Goal: Information Seeking & Learning: Learn about a topic

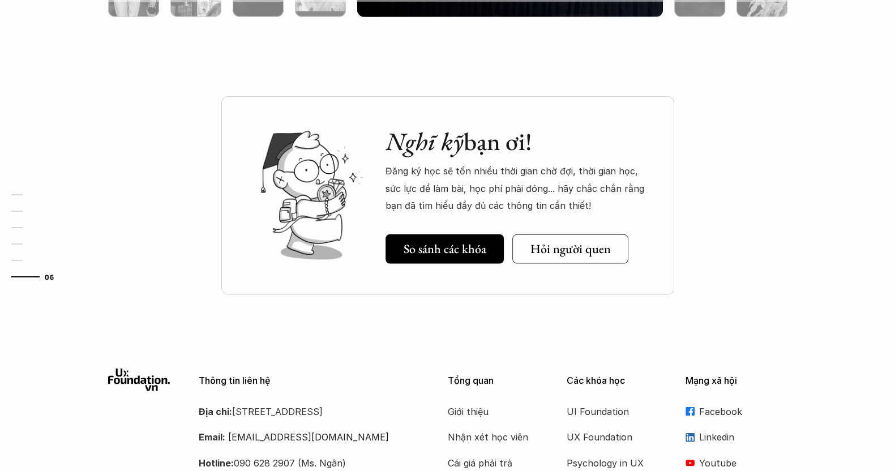
scroll to position [4008, 0]
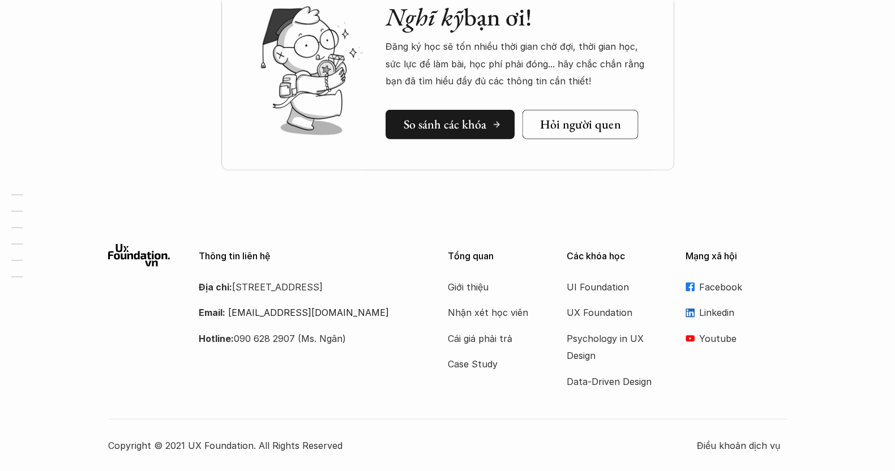
click at [352, 114] on link "So sánh các khóa" at bounding box center [449, 124] width 129 height 29
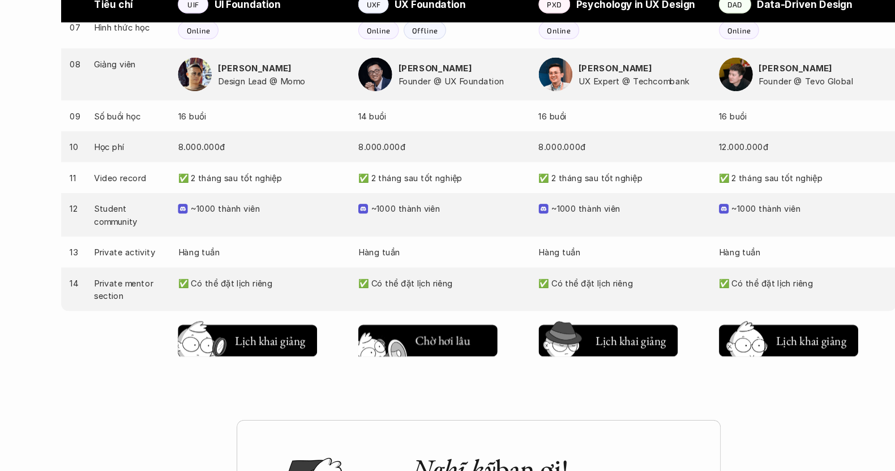
scroll to position [1132, 0]
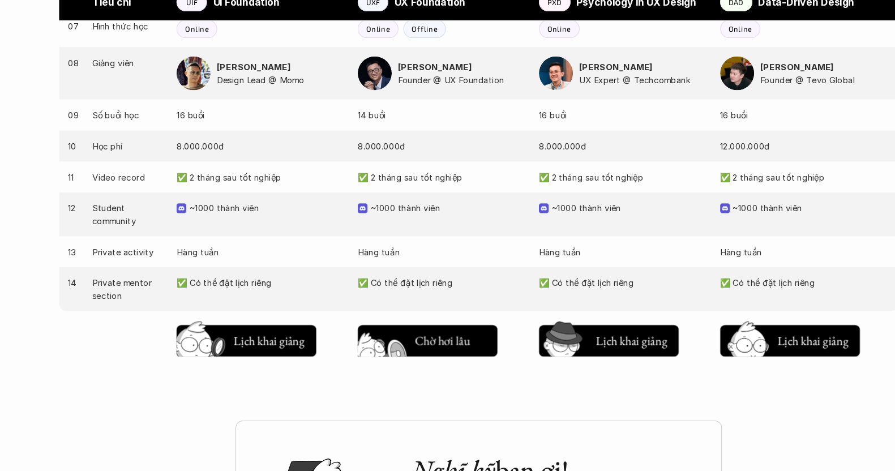
click at [352, 349] on h5 "Lịch khai giảng" at bounding box center [421, 347] width 66 height 16
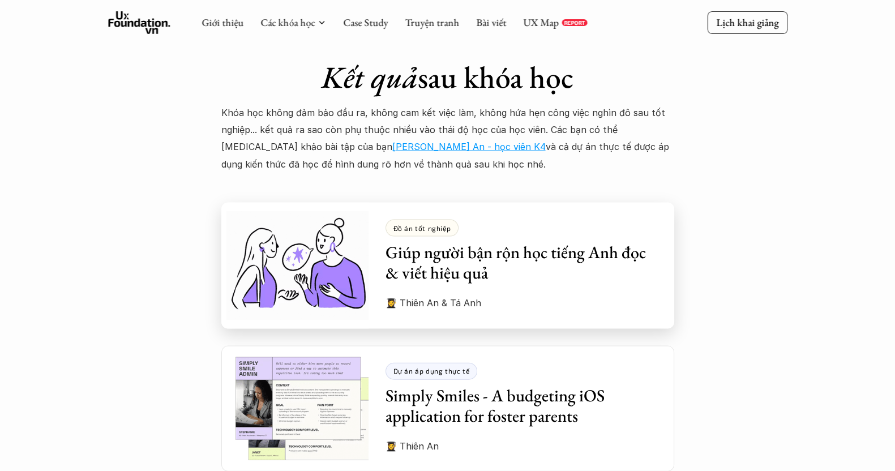
scroll to position [2991, 0]
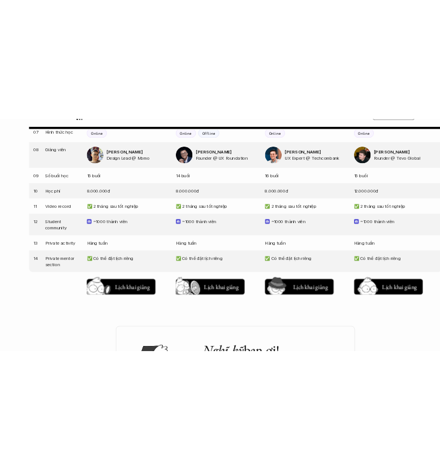
scroll to position [600, 0]
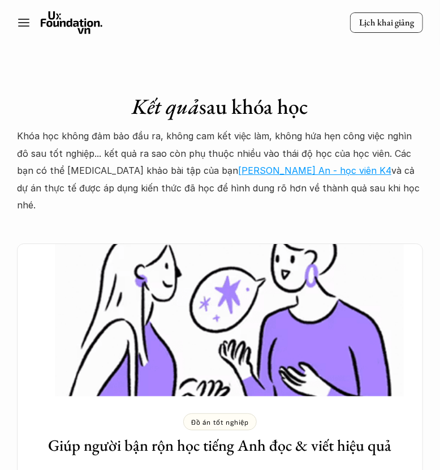
scroll to position [3804, 0]
